Goal: Task Accomplishment & Management: Complete application form

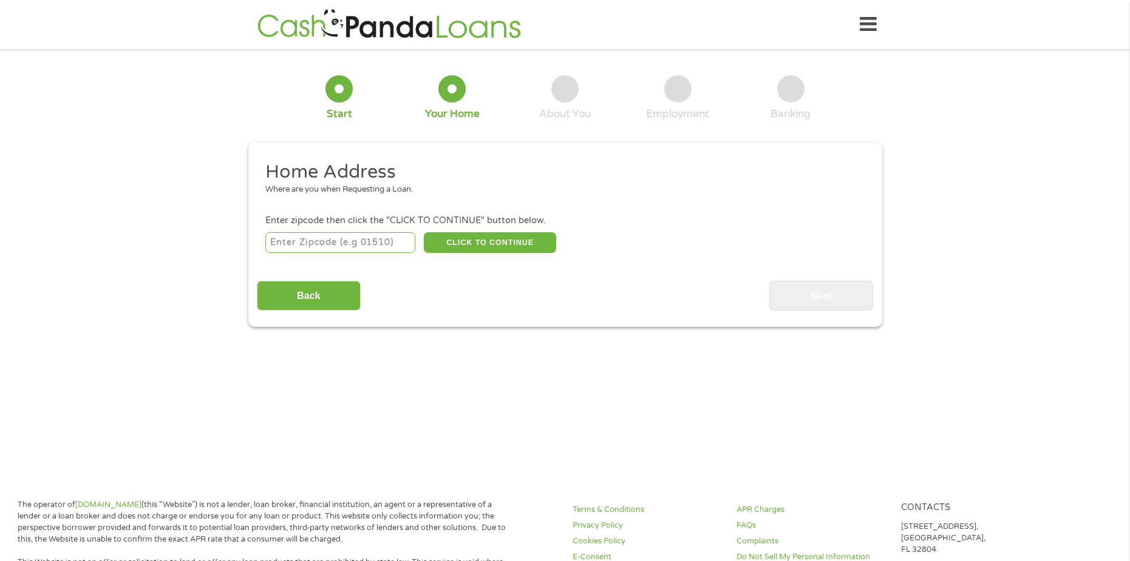
click at [362, 235] on input "number" at bounding box center [340, 242] width 150 height 21
click at [352, 240] on input "number" at bounding box center [340, 242] width 150 height 21
type input "18104"
click at [499, 249] on button "CLICK TO CONTINUE" at bounding box center [490, 242] width 132 height 21
type input "18104"
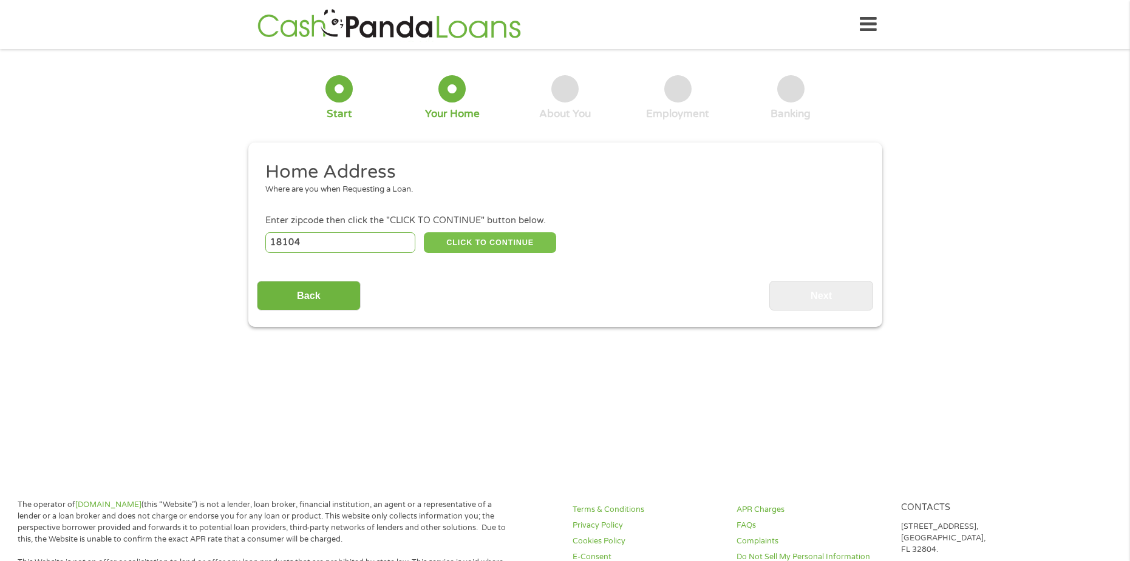
type input "[GEOGRAPHIC_DATA]"
select select "[US_STATE]"
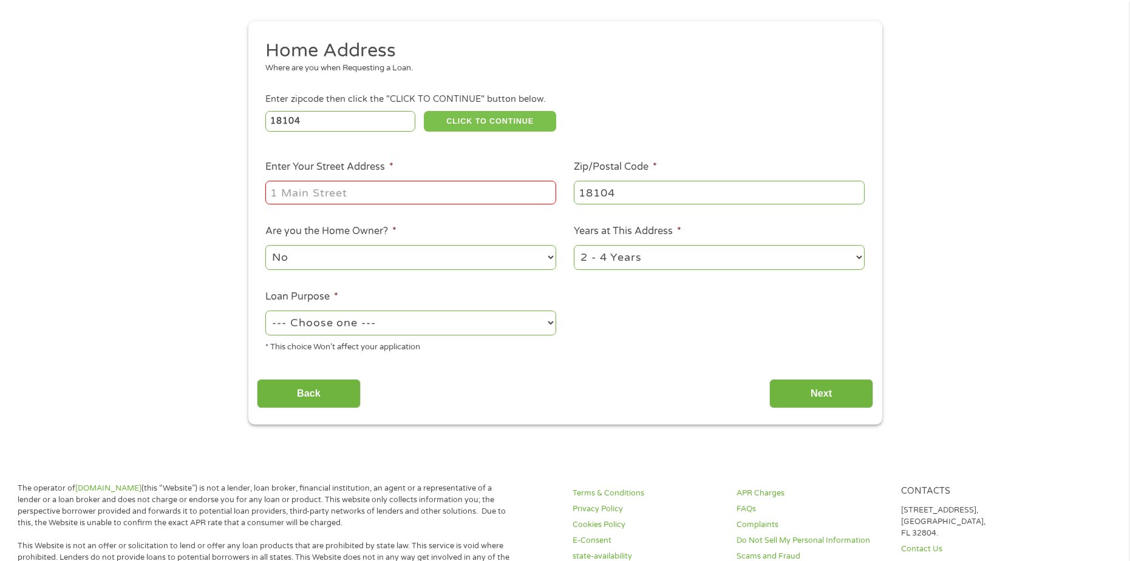
scroll to position [182, 0]
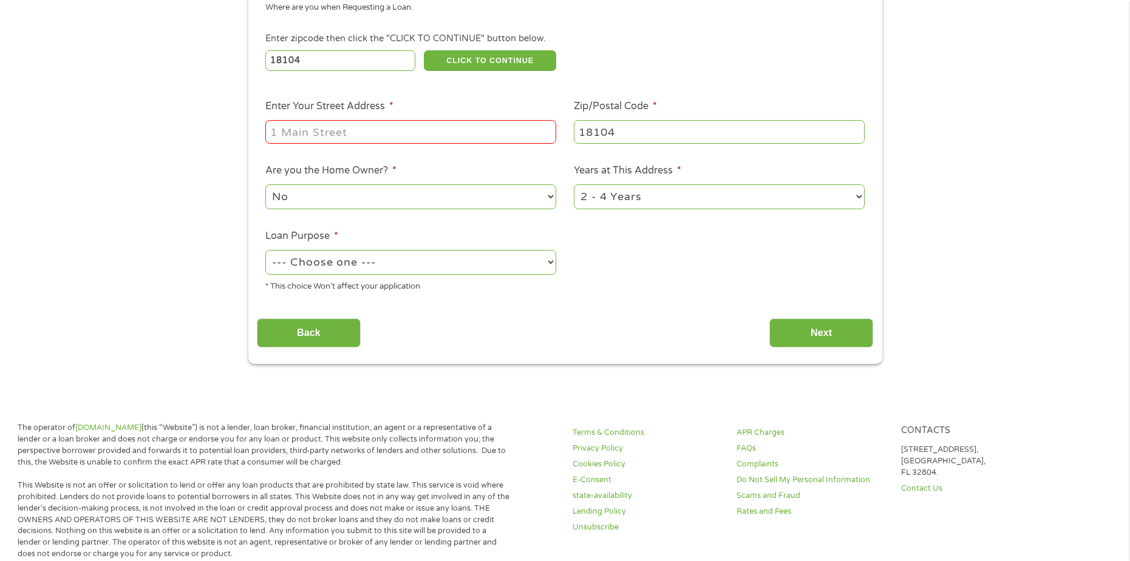
click at [418, 145] on div at bounding box center [410, 132] width 291 height 28
click at [426, 137] on input "Enter Your Street Address *" at bounding box center [410, 131] width 291 height 23
click at [658, 186] on select "1 Year or less 1 - 2 Years 2 - 4 Years Over 4 Years" at bounding box center [719, 197] width 291 height 25
select select "24months"
click at [574, 185] on select "1 Year or less 1 - 2 Years 2 - 4 Years Over 4 Years" at bounding box center [719, 197] width 291 height 25
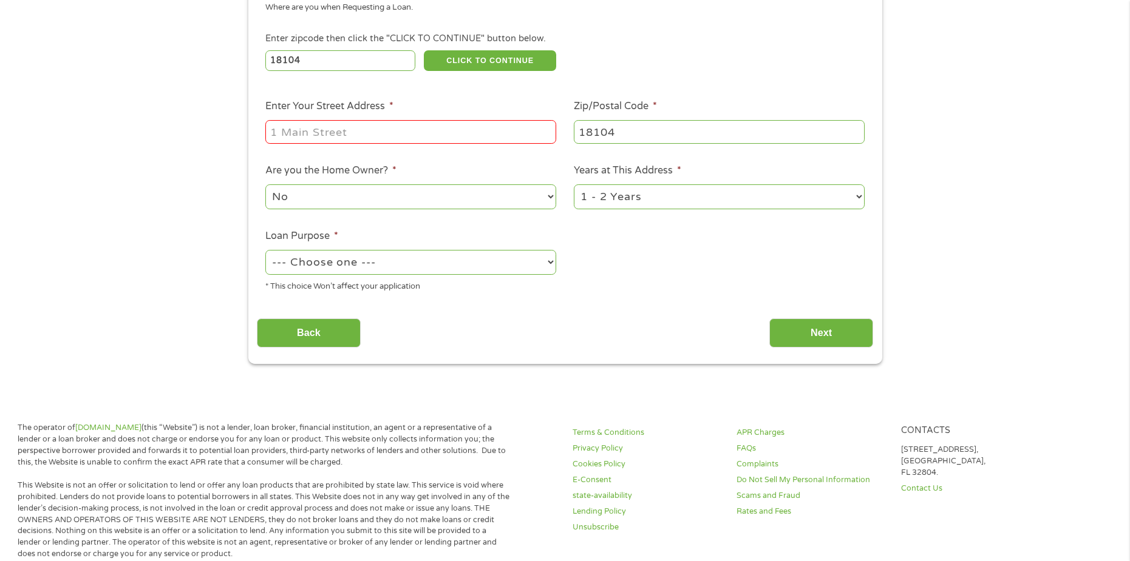
click at [365, 143] on input "Enter Your Street Address *" at bounding box center [410, 131] width 291 height 23
type input "1025"
click at [768, 524] on div "APR Charges FAQs Complaints Do Not Sell My Personal Information Scams and Fraud…" at bounding box center [810, 474] width 149 height 104
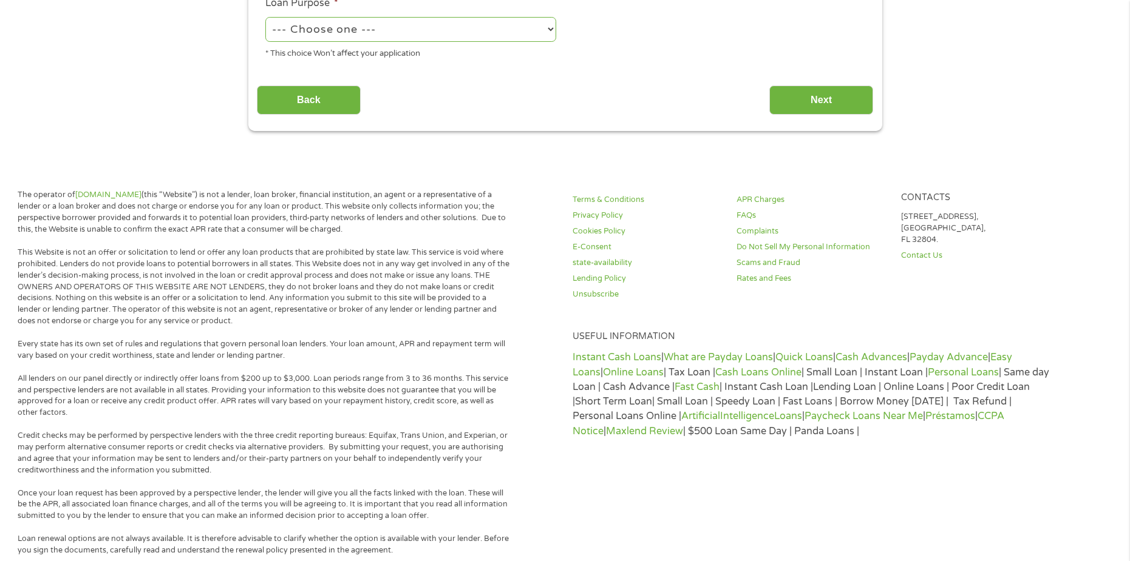
scroll to position [0, 0]
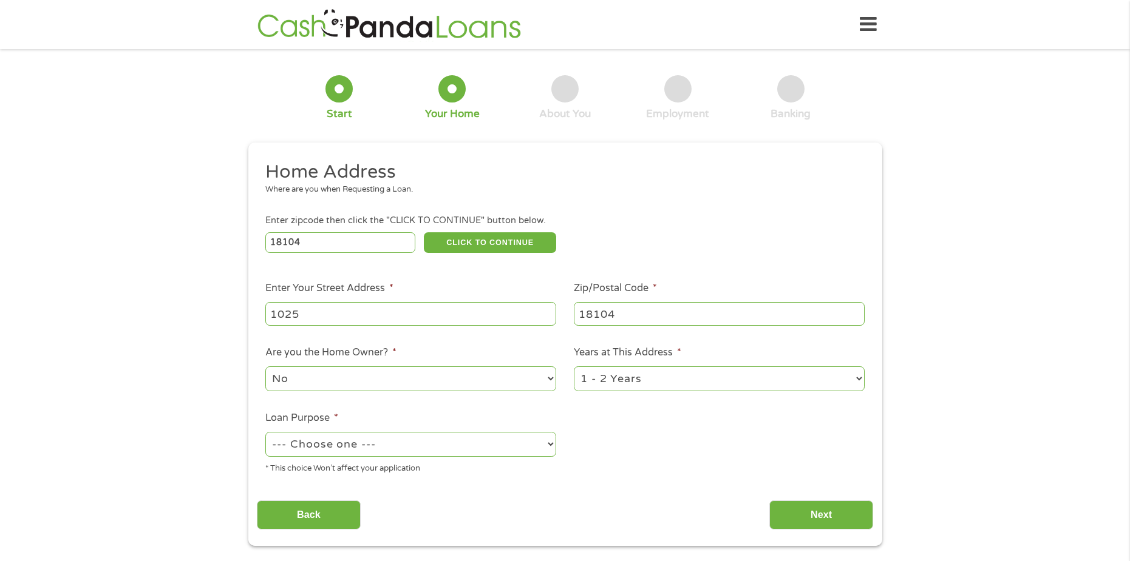
drag, startPoint x: 512, startPoint y: 383, endPoint x: 568, endPoint y: 151, distance: 238.4
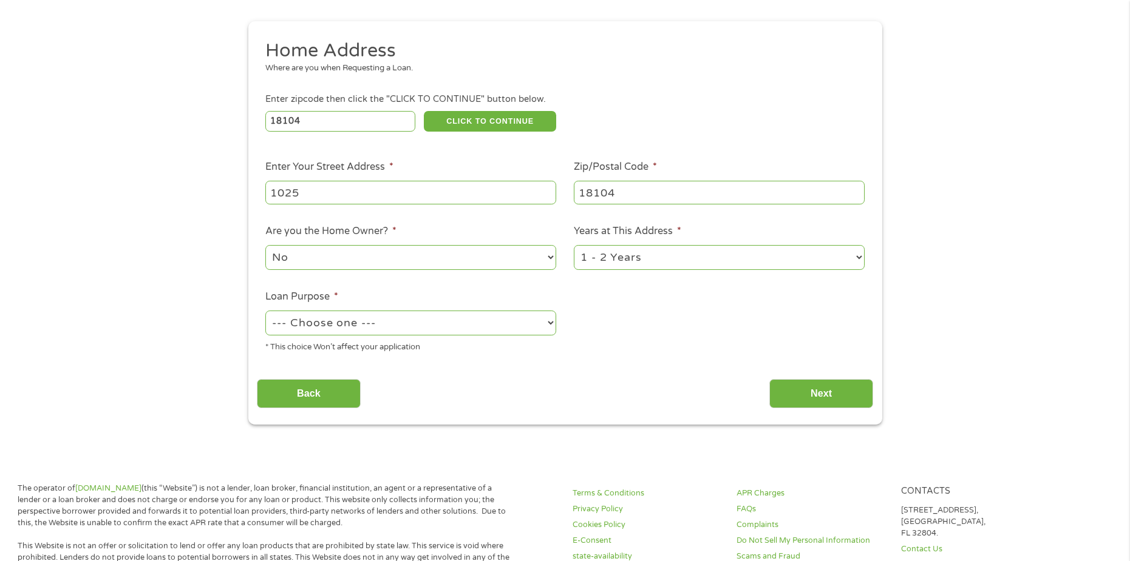
click at [520, 256] on select "No Yes" at bounding box center [410, 257] width 291 height 25
click at [265, 245] on select "No Yes" at bounding box center [410, 257] width 291 height 25
click at [473, 259] on select "No Yes" at bounding box center [410, 257] width 291 height 25
select select "no"
click at [265, 245] on select "No Yes" at bounding box center [410, 257] width 291 height 25
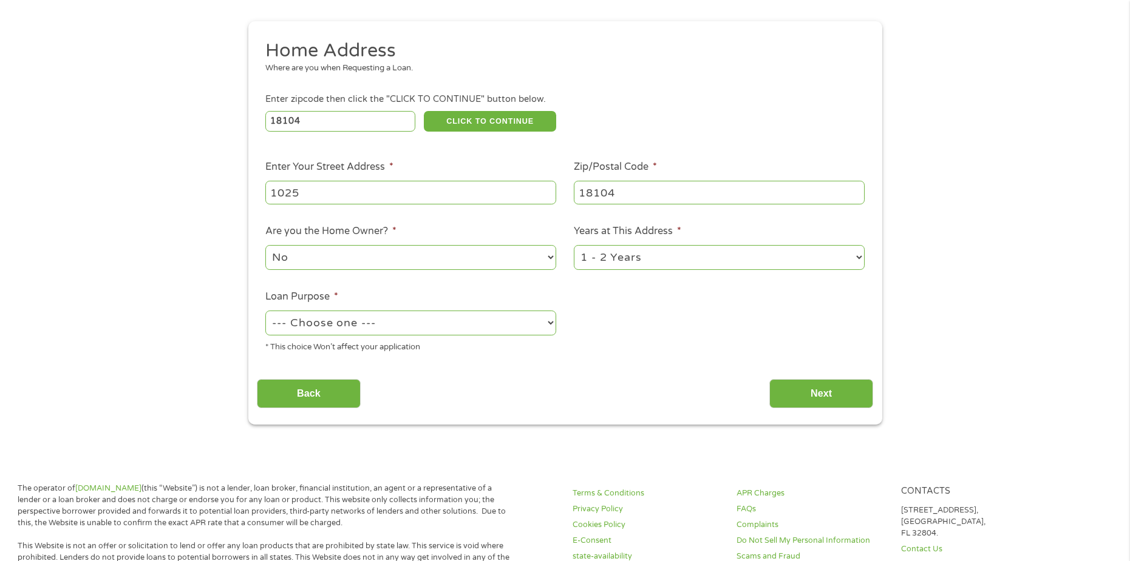
click at [389, 321] on select "--- Choose one --- Pay Bills Debt Consolidation Home Improvement Major Purchase…" at bounding box center [410, 323] width 291 height 25
select select "paybills"
click at [265, 311] on select "--- Choose one --- Pay Bills Debt Consolidation Home Improvement Major Purchase…" at bounding box center [410, 323] width 291 height 25
click at [407, 200] on input "1025" at bounding box center [410, 192] width 291 height 23
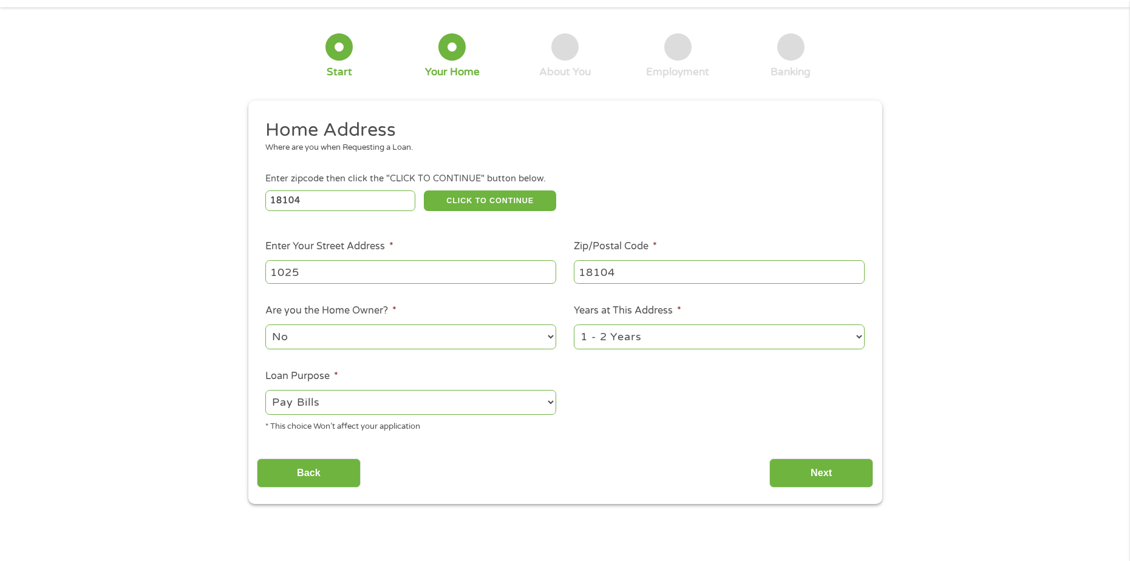
scroll to position [0, 0]
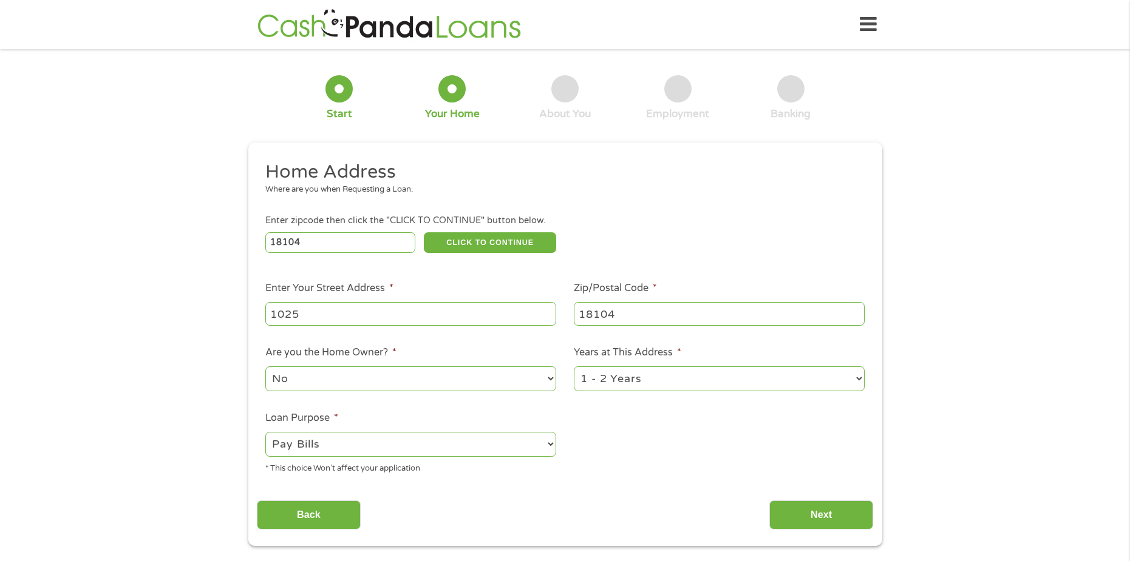
click at [415, 316] on input "1025" at bounding box center [410, 313] width 291 height 23
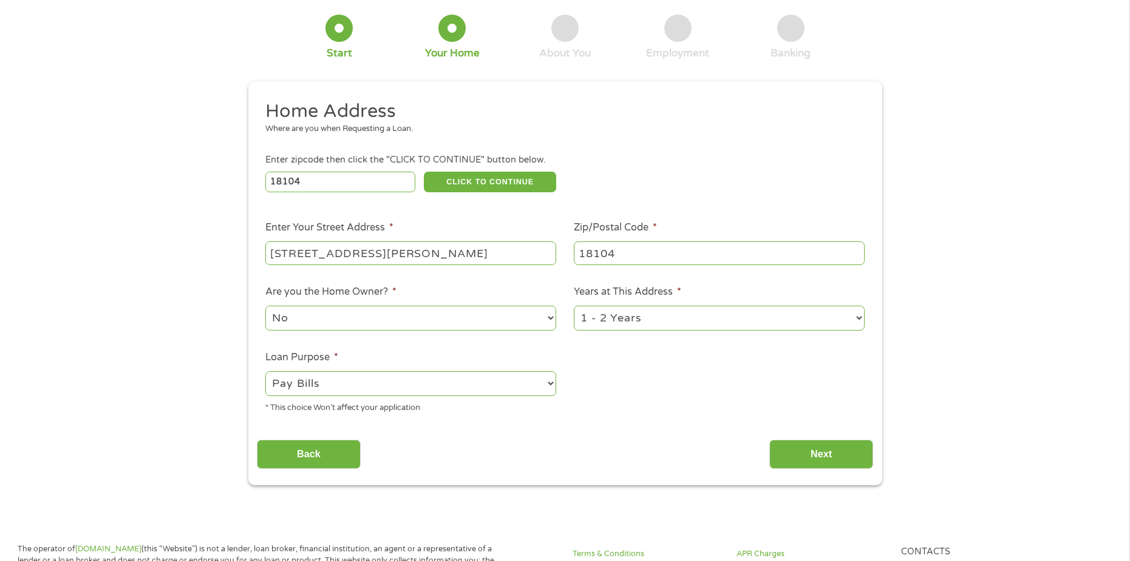
type input "[STREET_ADDRESS][PERSON_NAME]"
click at [628, 411] on ul "Home Address Where are you when Requesting a Loan. Enter zipcode then click the…" at bounding box center [565, 262] width 616 height 324
click at [328, 446] on input "Back" at bounding box center [309, 455] width 104 height 30
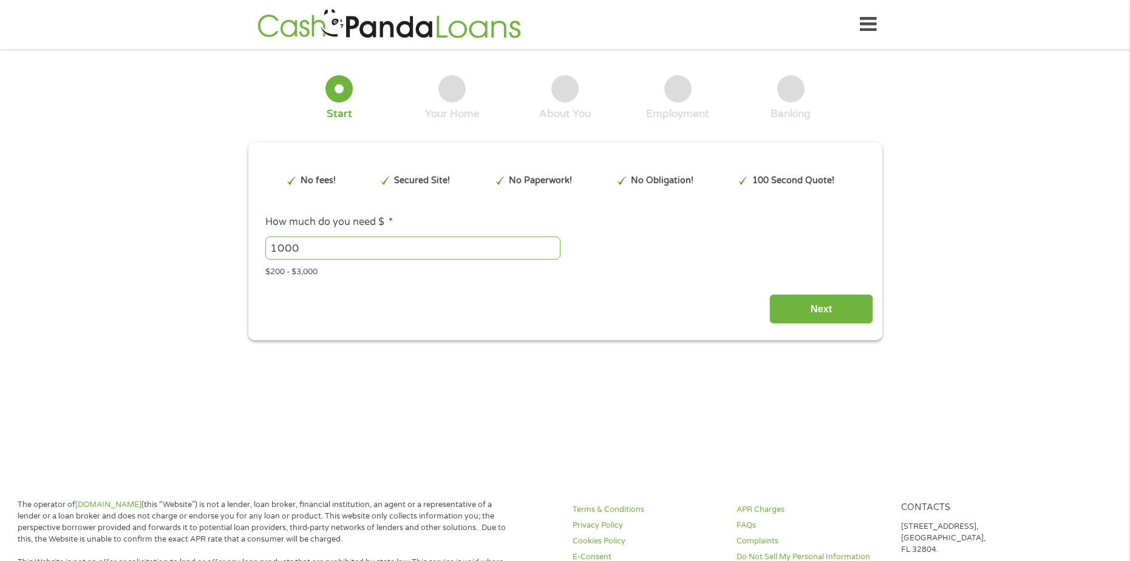
scroll to position [5, 5]
click at [323, 450] on main "1 Start 2 Your Home 3 About You 4 Employment 5 Banking 6 This field is hidden w…" at bounding box center [565, 263] width 1130 height 410
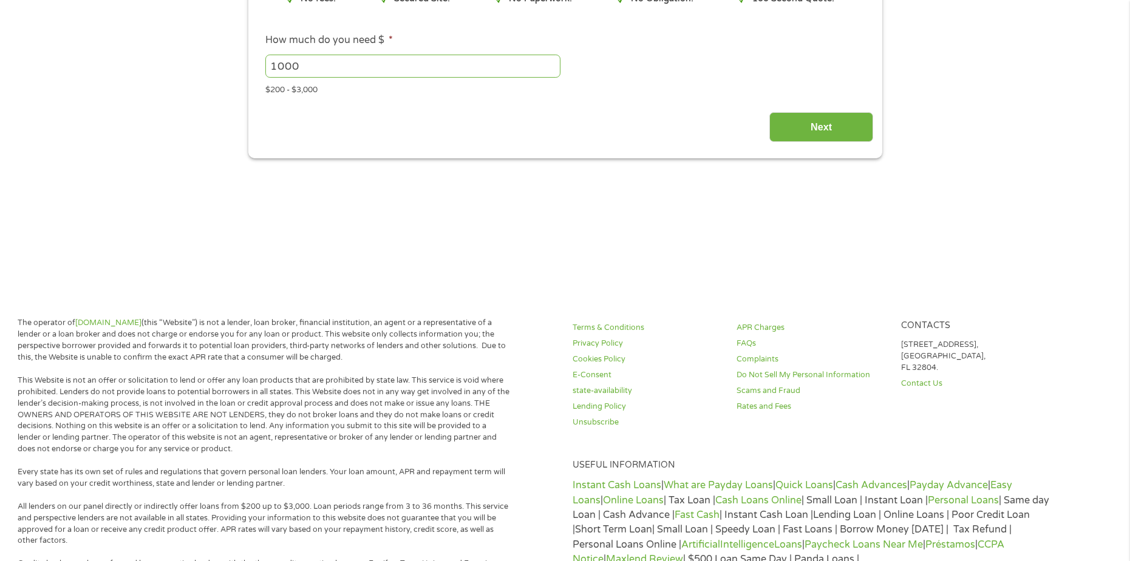
scroll to position [0, 0]
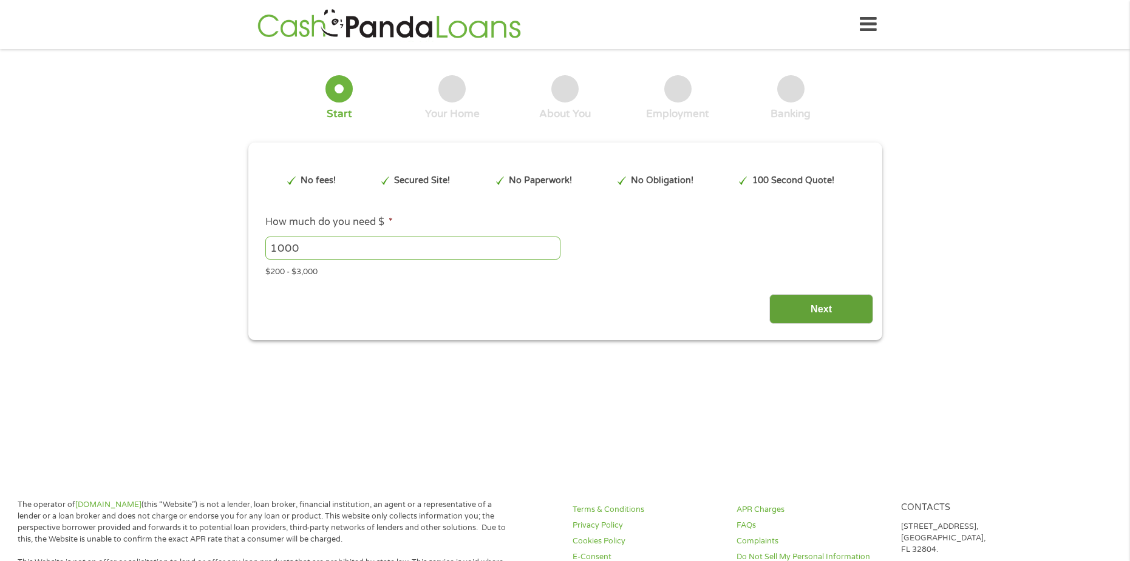
click at [830, 309] on input "Next" at bounding box center [821, 309] width 104 height 30
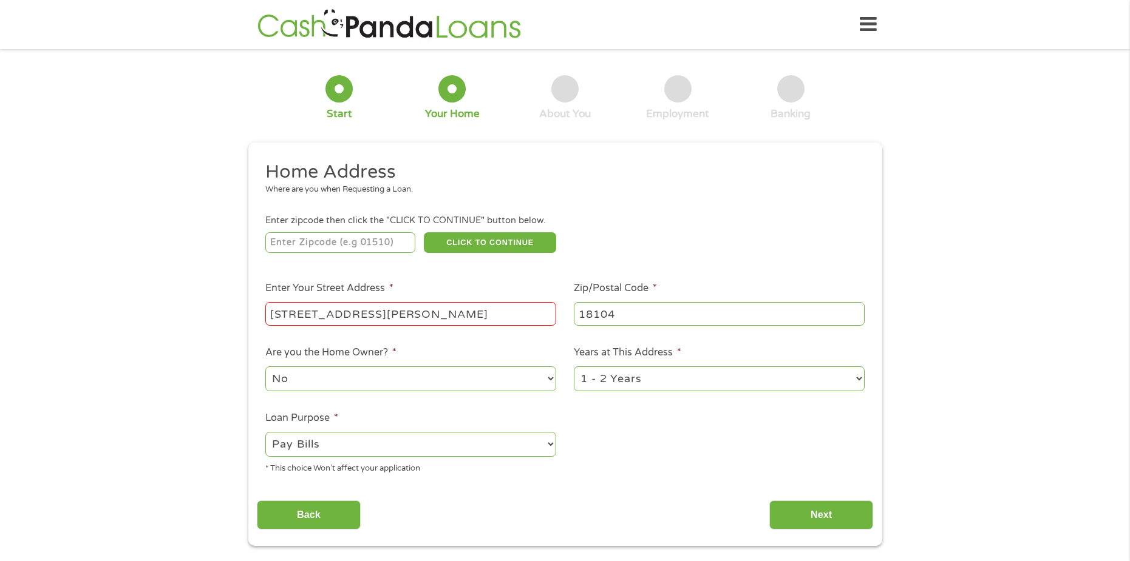
scroll to position [61, 0]
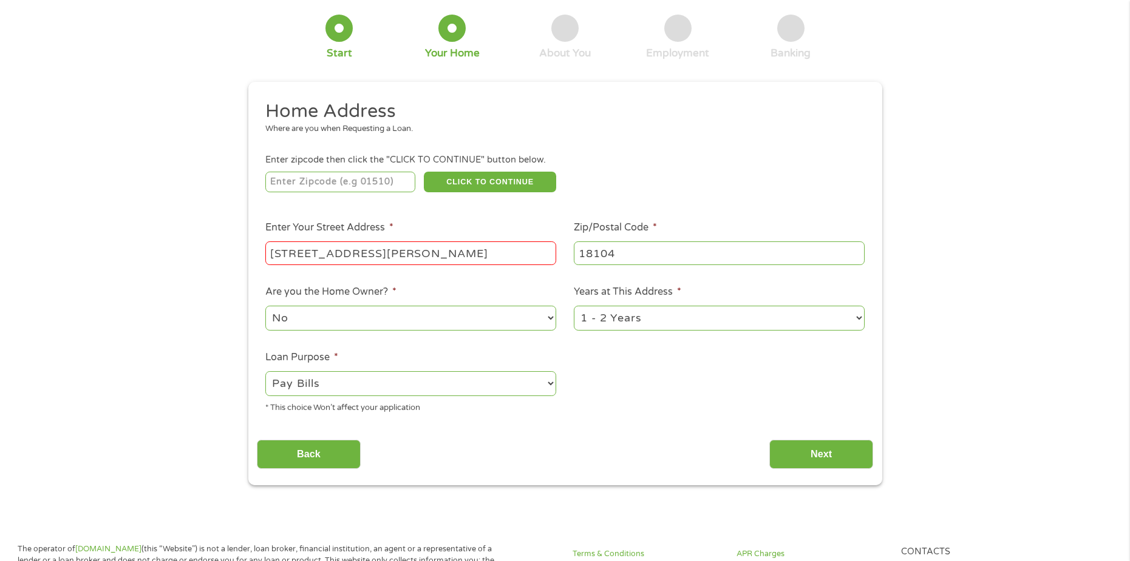
click at [438, 257] on input "[STREET_ADDRESS][PERSON_NAME]" at bounding box center [410, 253] width 291 height 23
click at [595, 349] on ul "Home Address Where are you when Requesting a Loan. Enter zipcode then click the…" at bounding box center [565, 262] width 616 height 324
click at [811, 457] on input "Next" at bounding box center [821, 455] width 104 height 30
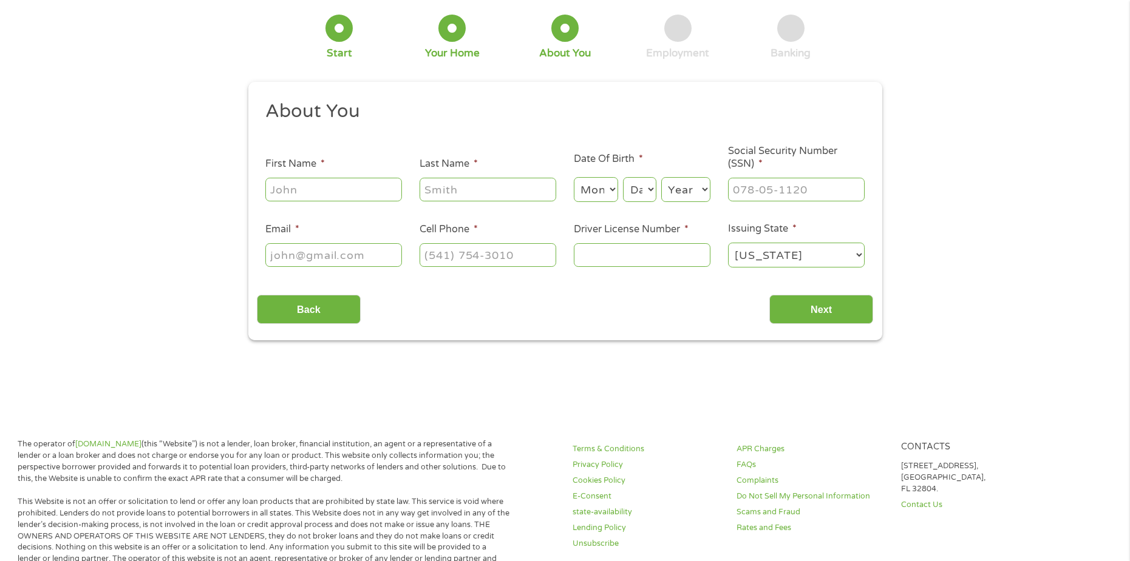
scroll to position [0, 0]
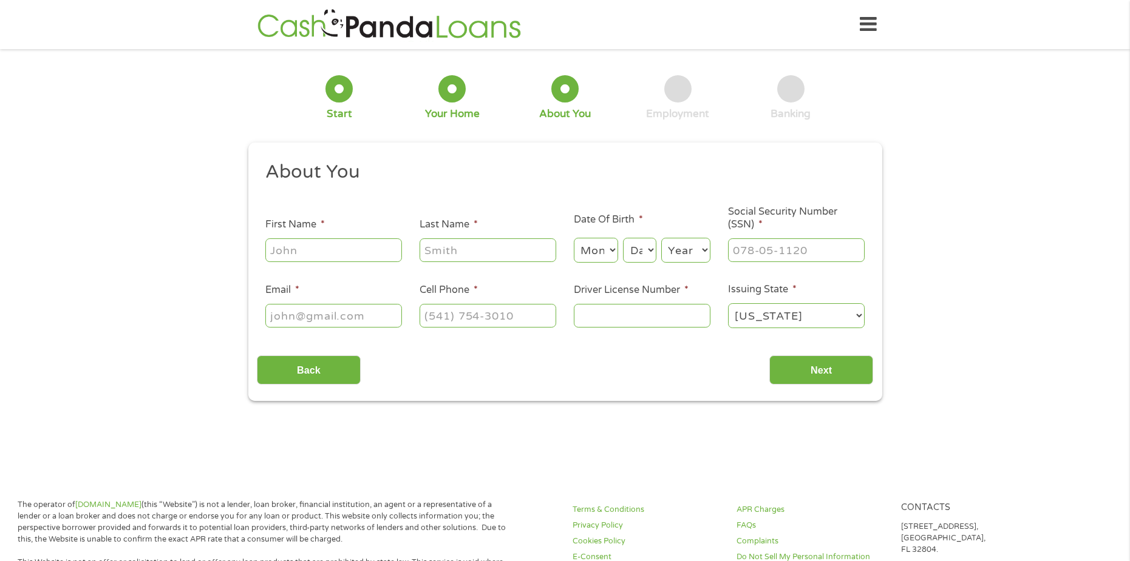
click at [339, 251] on input "First Name *" at bounding box center [333, 250] width 137 height 23
click at [642, 321] on input "Driver License Number *" at bounding box center [642, 315] width 137 height 23
